Goal: Transaction & Acquisition: Obtain resource

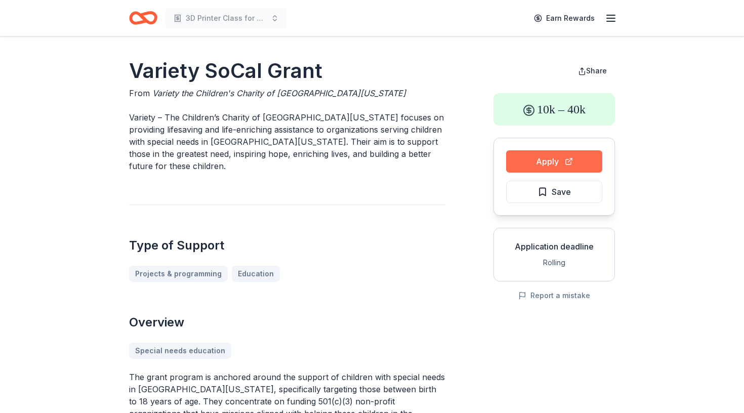
click at [536, 154] on button "Apply" at bounding box center [554, 161] width 96 height 22
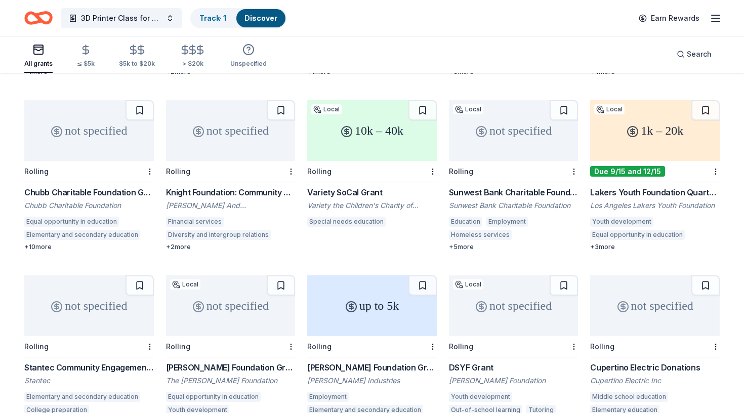
scroll to position [432, 0]
click at [501, 186] on div "Sunwest Bank Charitable Foundation Grant" at bounding box center [514, 192] width 130 height 12
click at [626, 135] on div "1k – 20k" at bounding box center [655, 130] width 130 height 61
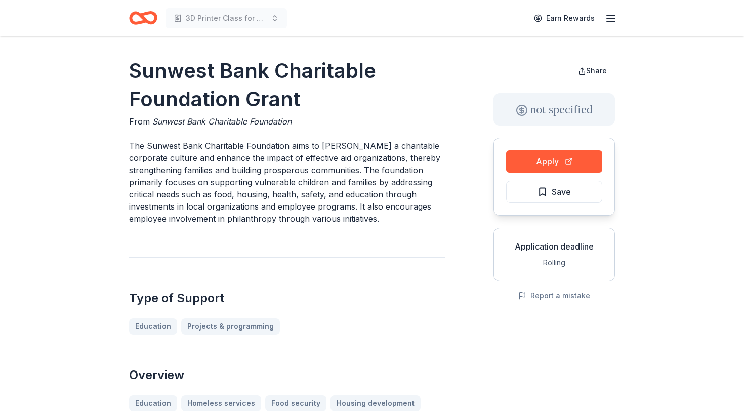
scroll to position [30, 0]
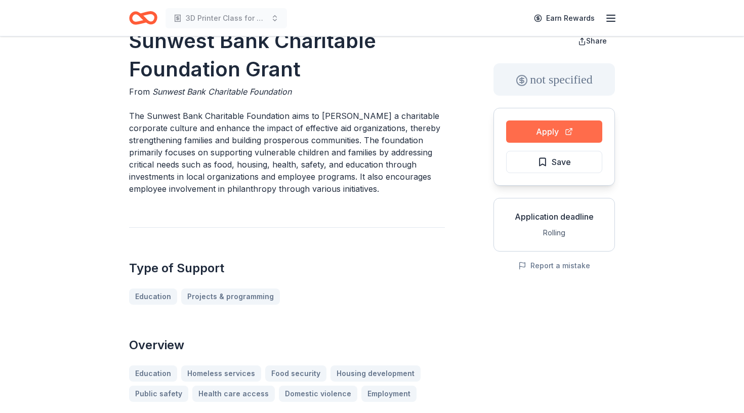
click at [535, 134] on button "Apply" at bounding box center [554, 131] width 96 height 22
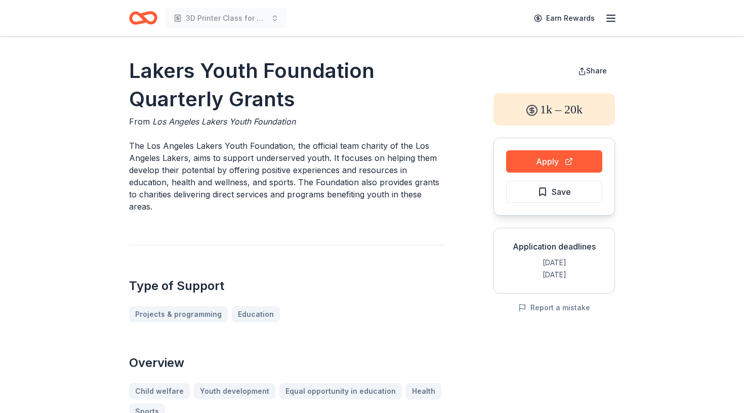
drag, startPoint x: 295, startPoint y: 105, endPoint x: 209, endPoint y: 92, distance: 87.1
click at [208, 91] on h1 "Lakers Youth Foundation Quarterly Grants" at bounding box center [287, 85] width 316 height 57
click at [548, 162] on button "Apply" at bounding box center [554, 161] width 96 height 22
